Goal: Information Seeking & Learning: Check status

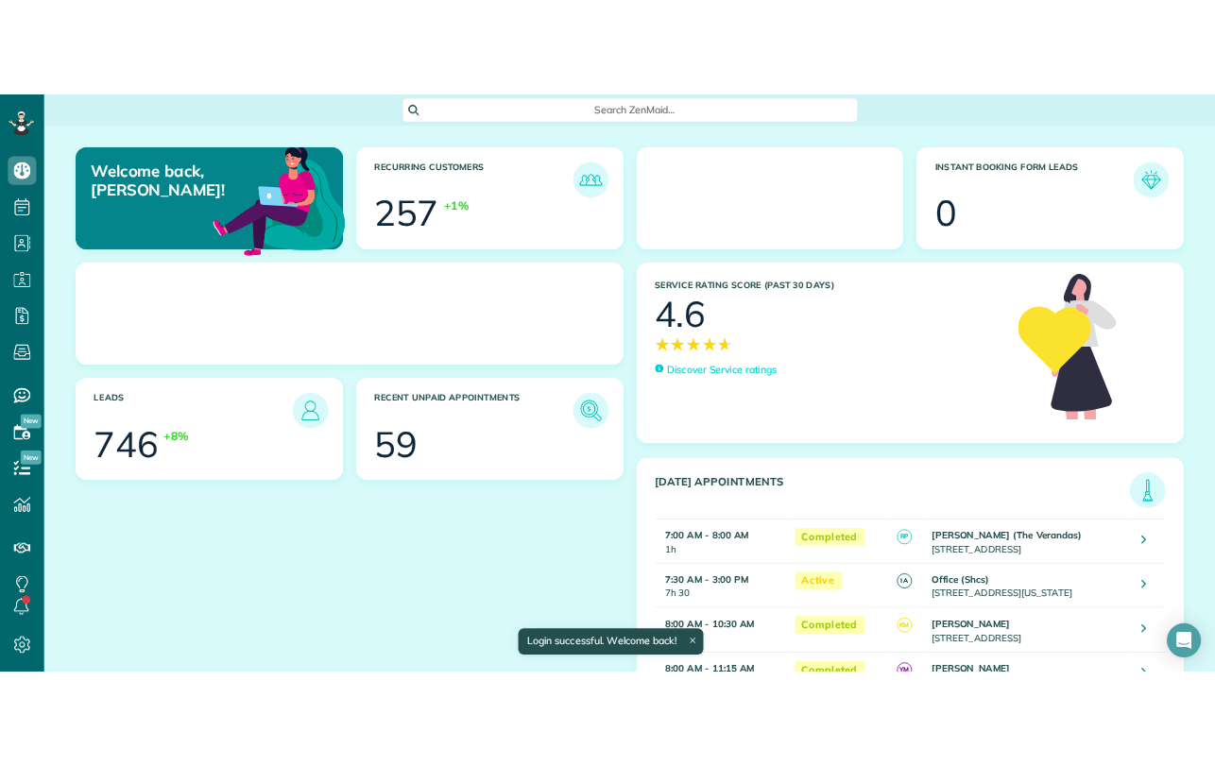
scroll to position [8, 8]
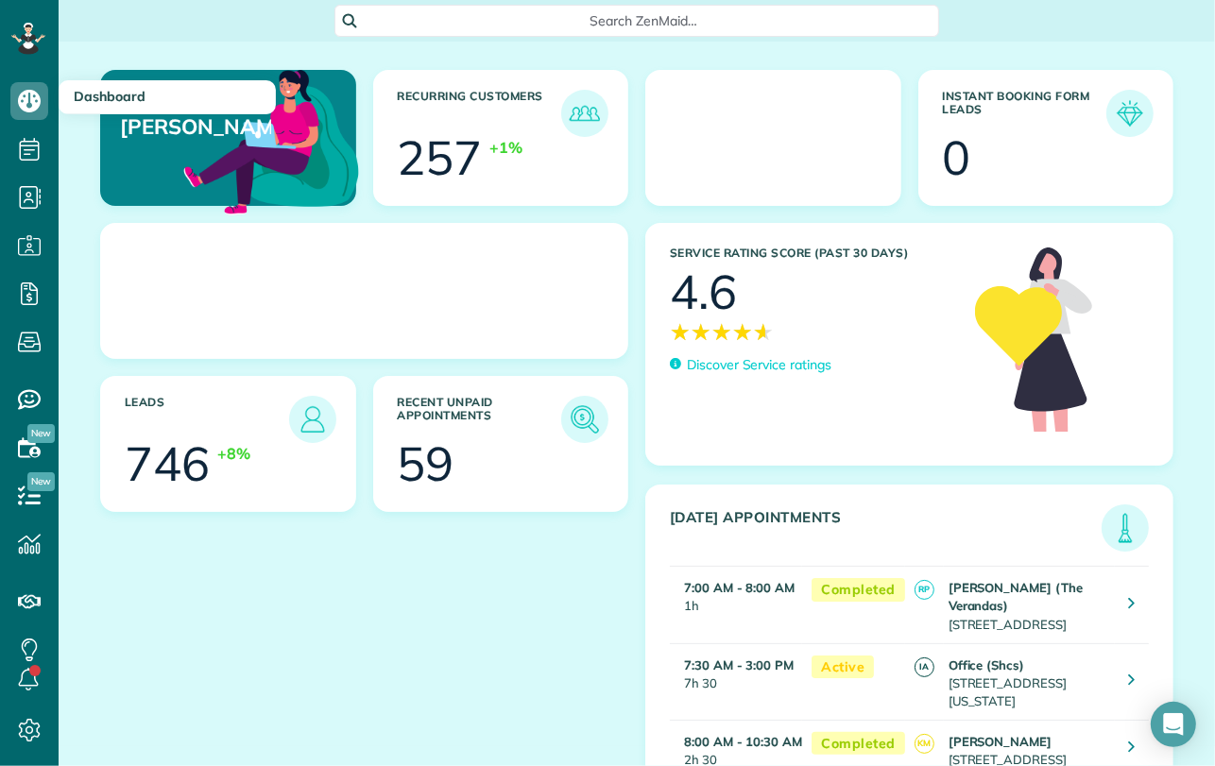
click at [472, 31] on div "Search ZenMaid…" at bounding box center [636, 21] width 605 height 32
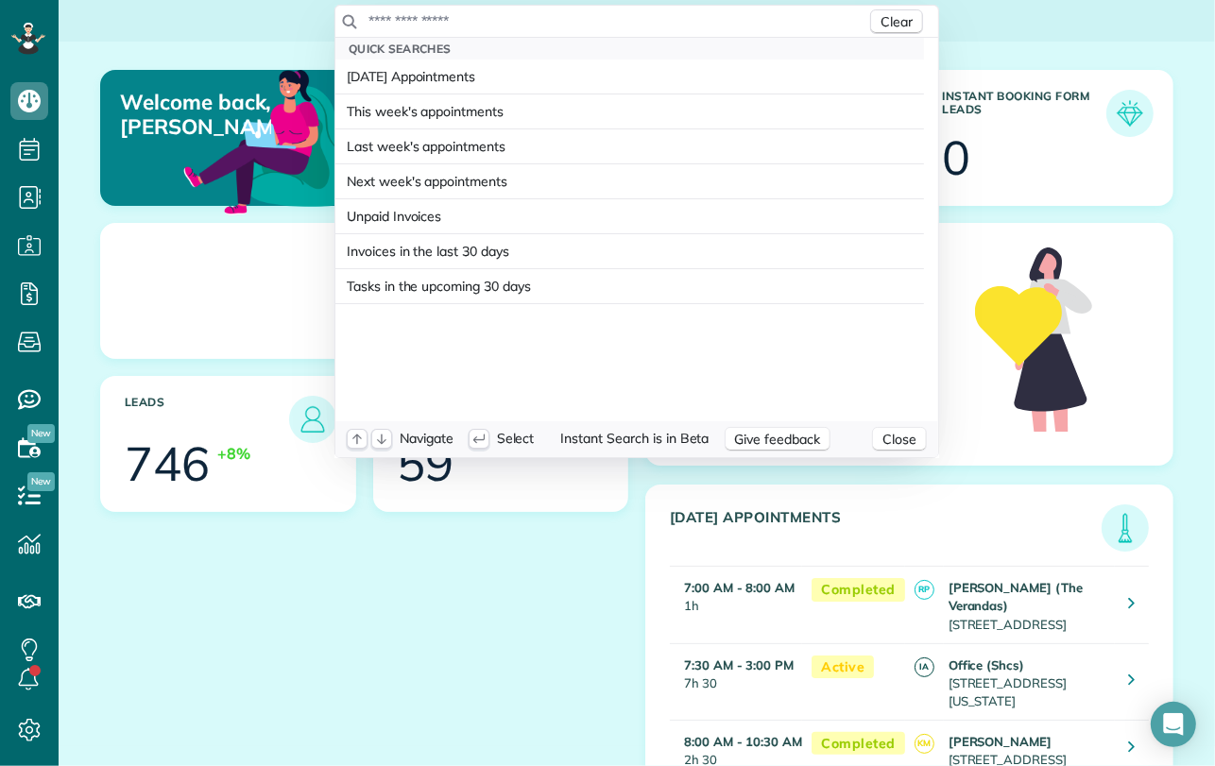
click at [481, 26] on input "text" at bounding box center [617, 20] width 499 height 19
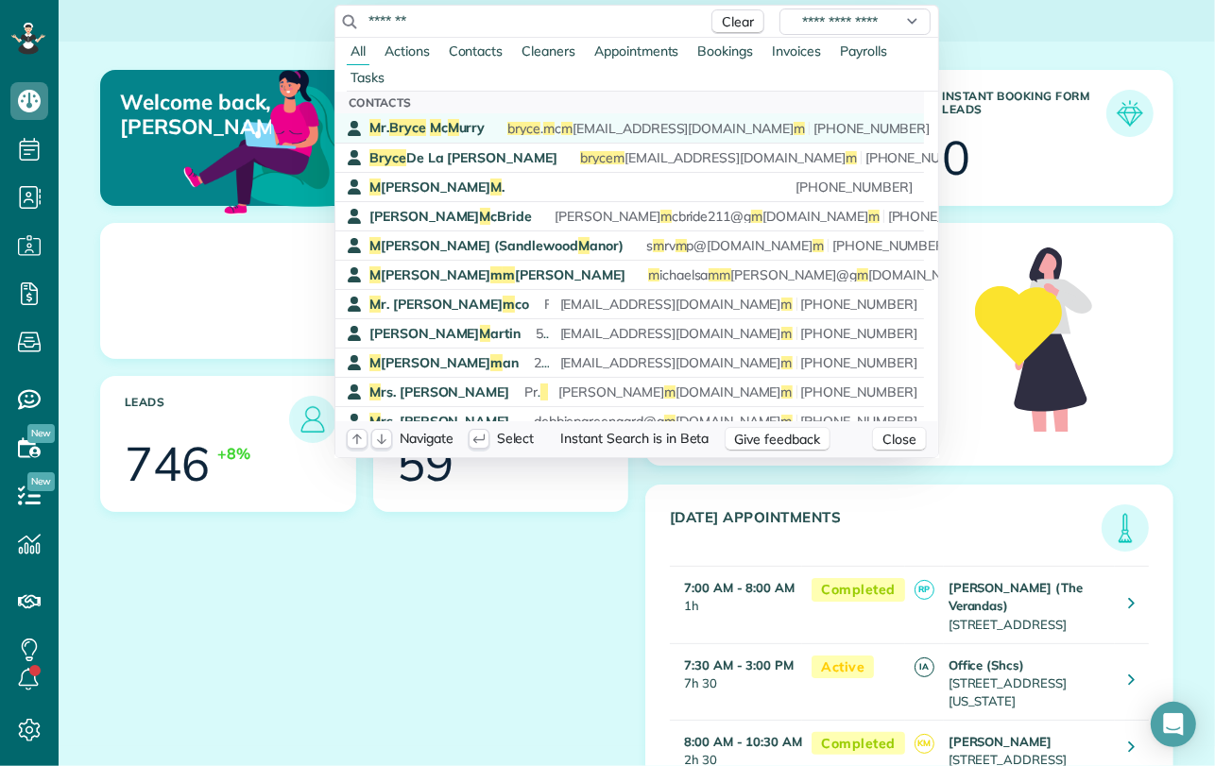
type input "*******"
click at [440, 125] on span "[PERSON_NAME] [PERSON_NAME]" at bounding box center [426, 127] width 115 height 17
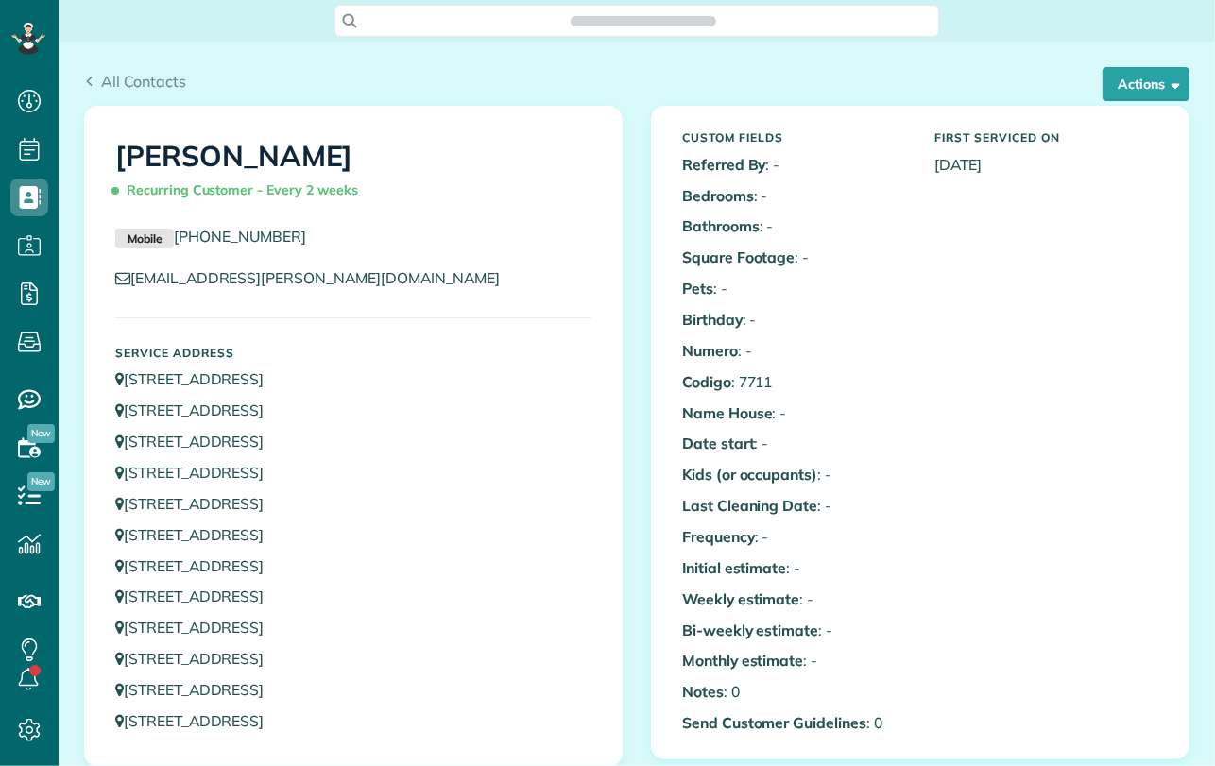
scroll to position [787, 0]
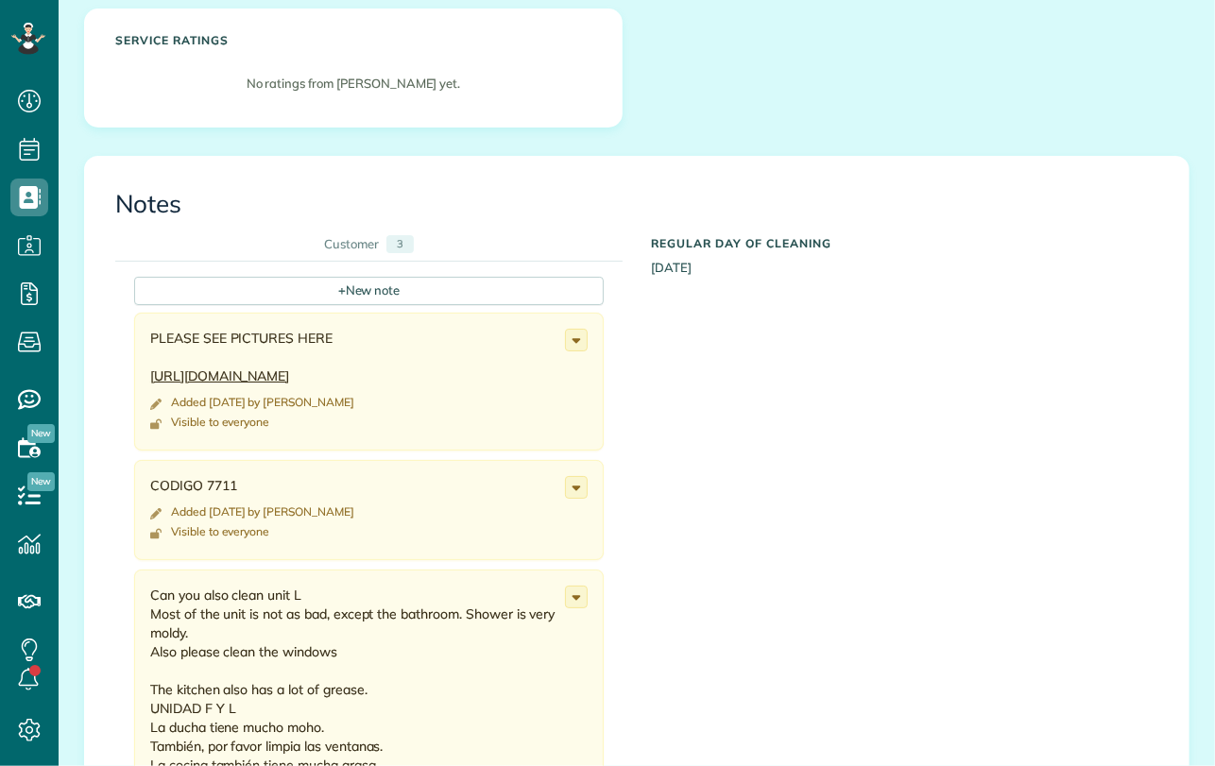
click at [318, 386] on div "PLEASE SEE PICTURES HERE https://netorg4019334-my.sharepoint.com/:w:/g/personal…" at bounding box center [357, 357] width 415 height 57
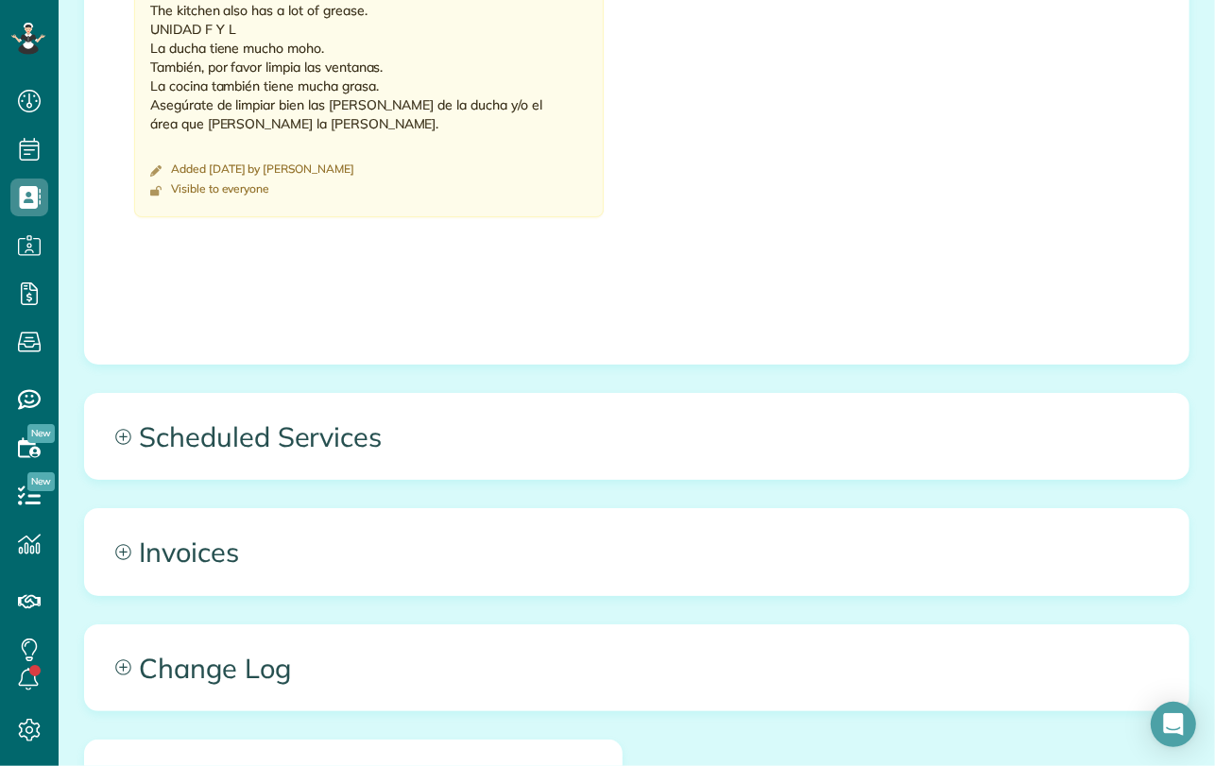
scroll to position [1467, 0]
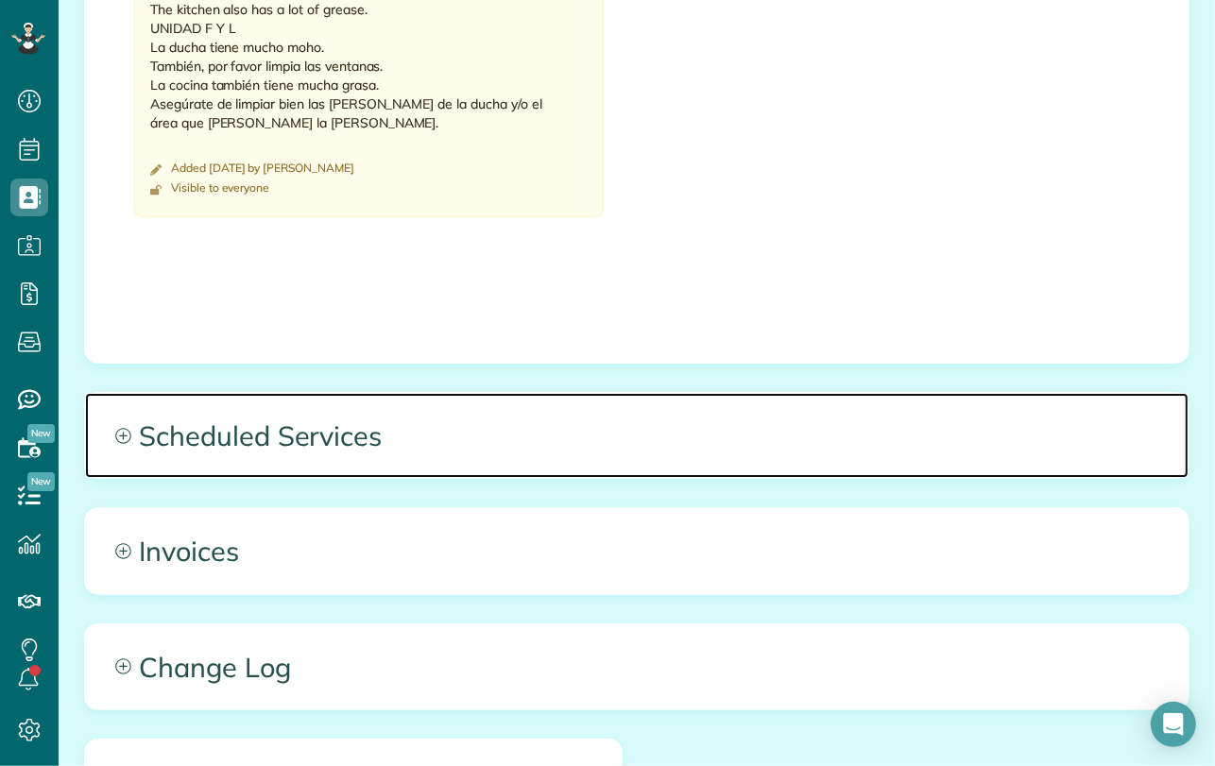
click at [398, 425] on span "Scheduled Services" at bounding box center [637, 435] width 1104 height 85
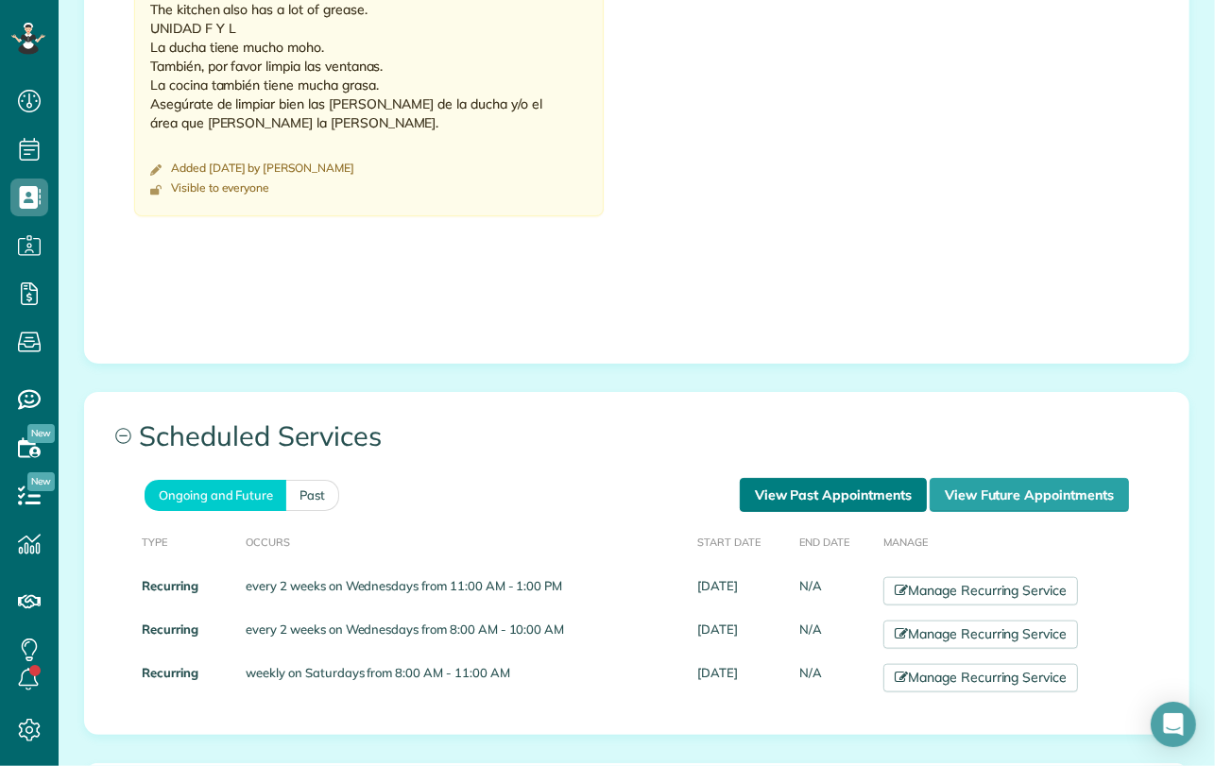
click at [795, 495] on link "View Past Appointments" at bounding box center [833, 495] width 187 height 34
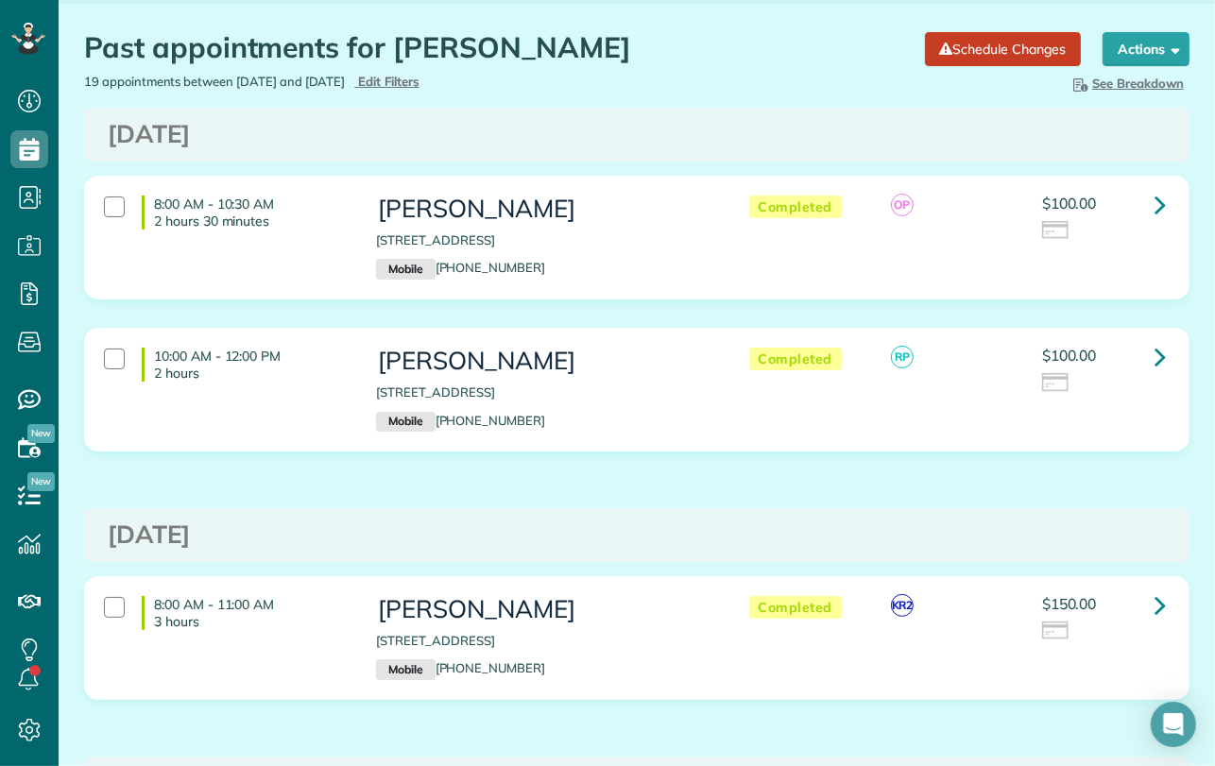
scroll to position [40, 0]
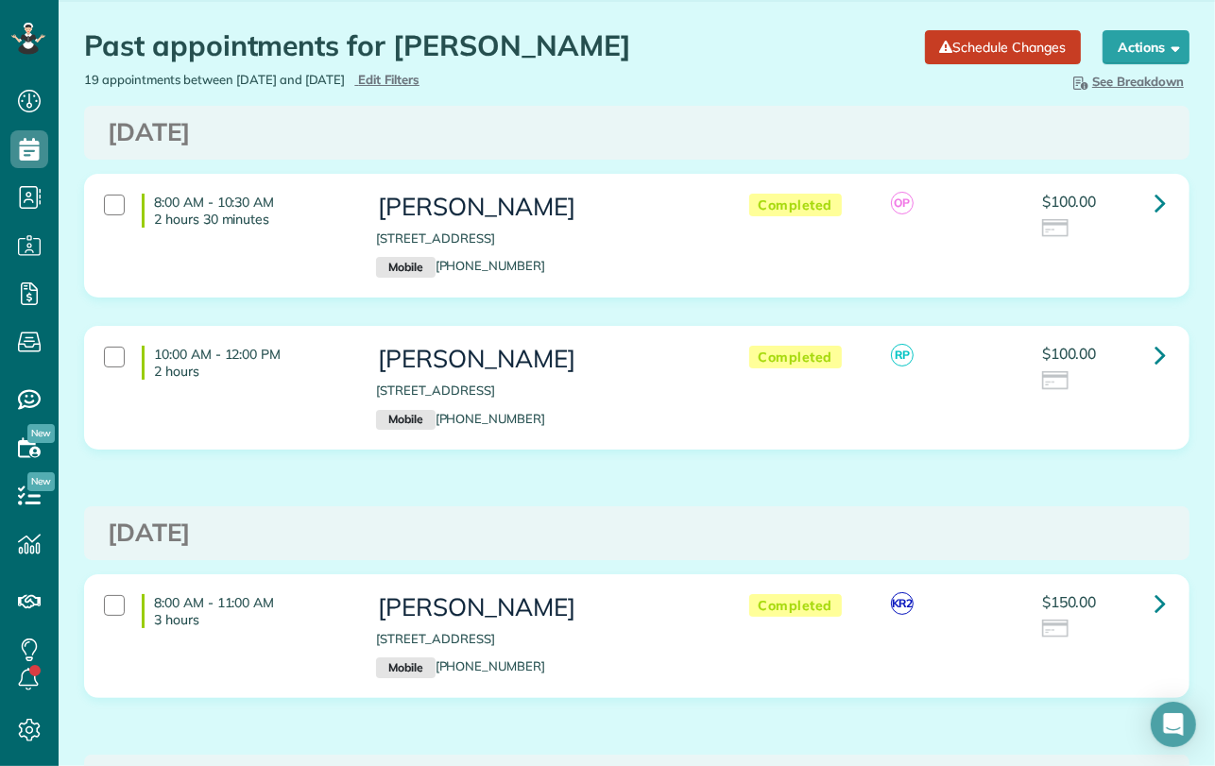
click at [734, 464] on div "10:00 AM - 12:00 PM 2 hours Mr. Bryce McMurry 612 Fairhope Avenue Unit L Fairho…" at bounding box center [637, 402] width 1134 height 152
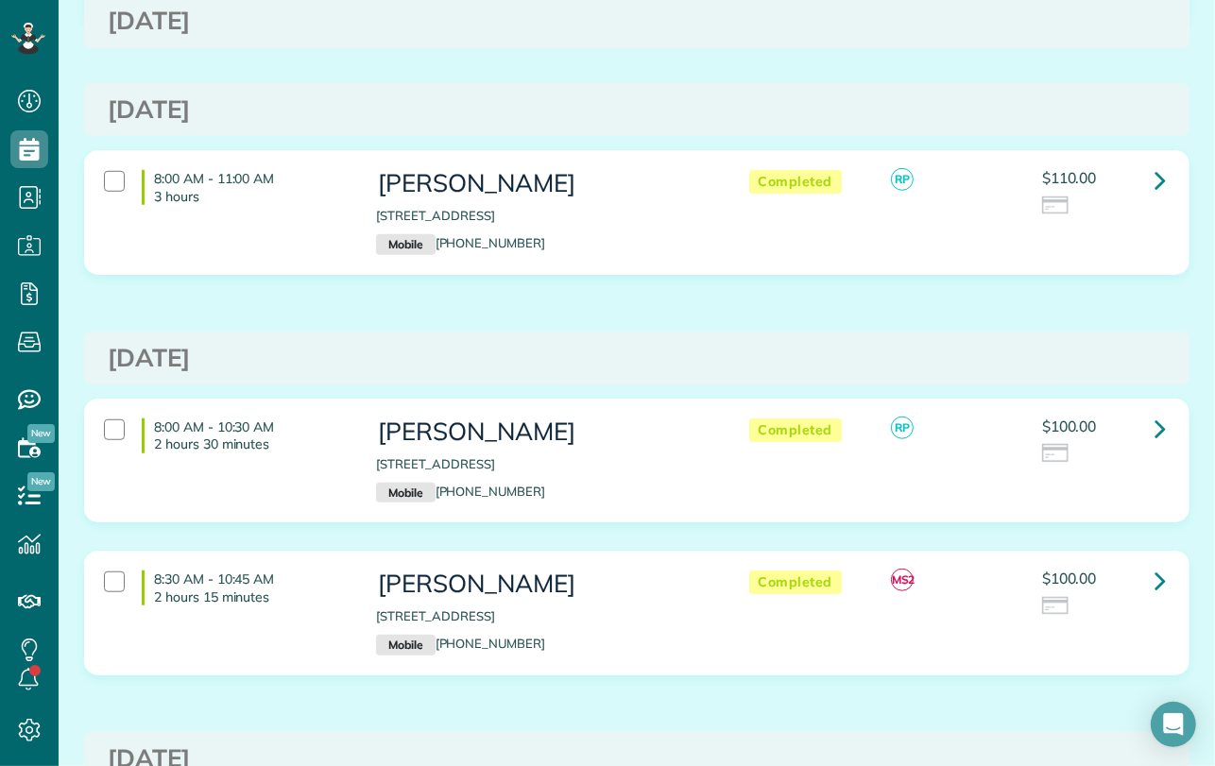
scroll to position [961, 0]
click at [663, 344] on h3 "Wednesday Aug 06, 2025" at bounding box center [637, 357] width 1058 height 27
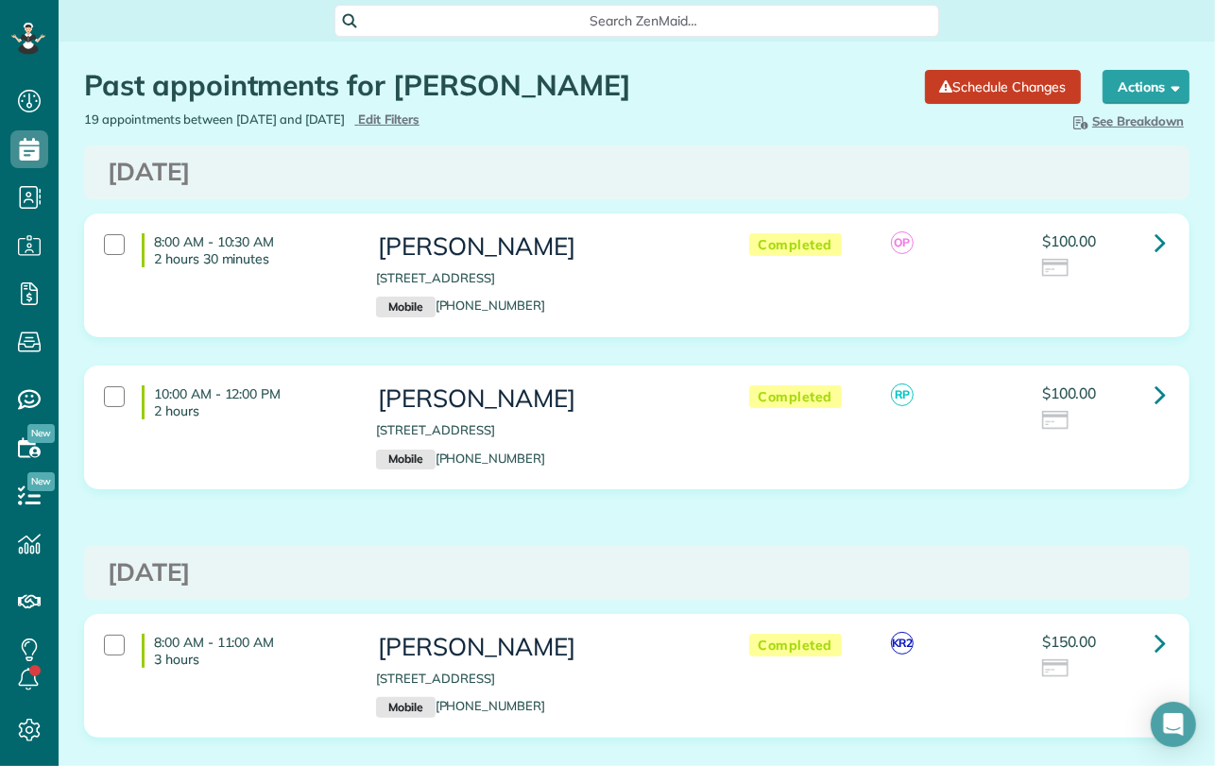
scroll to position [17, 0]
